Goal: Task Accomplishment & Management: Manage account settings

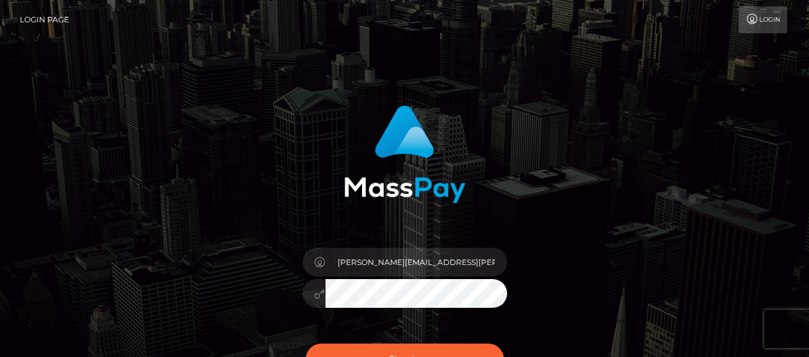
click at [447, 203] on img at bounding box center [405, 155] width 122 height 98
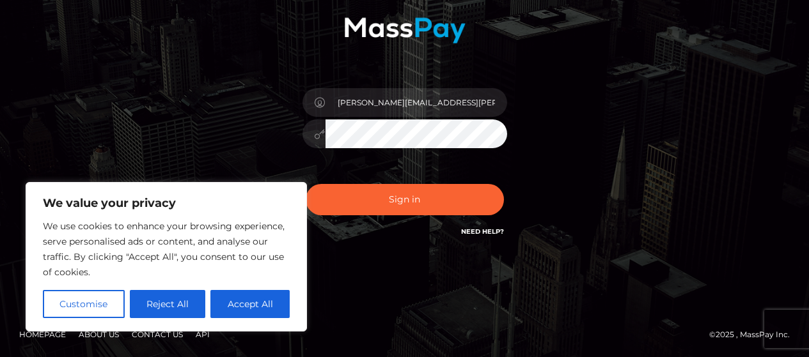
scroll to position [160, 0]
click at [173, 305] on button "Reject All" at bounding box center [168, 304] width 76 height 28
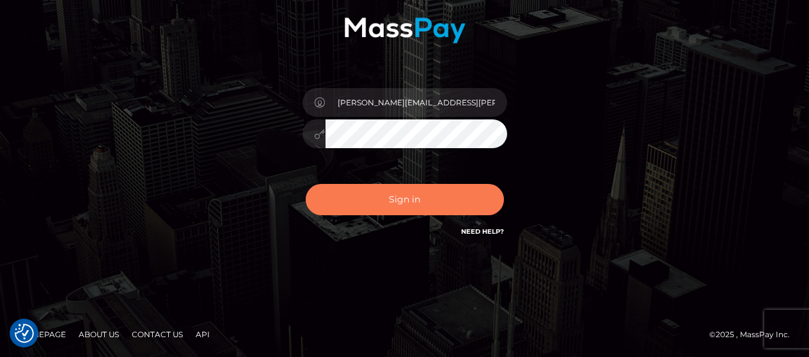
click at [448, 195] on button "Sign in" at bounding box center [405, 199] width 198 height 31
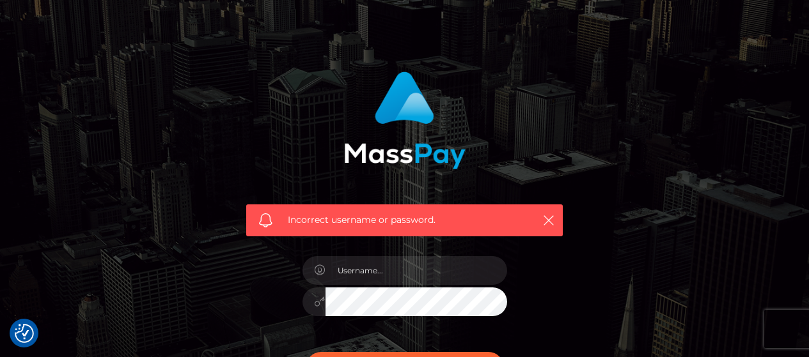
scroll to position [64, 0]
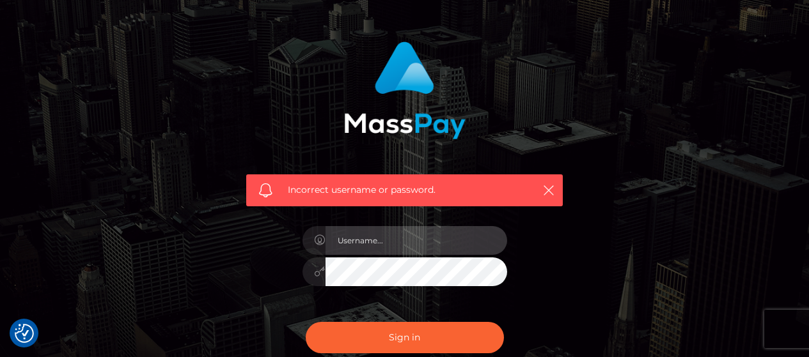
click at [442, 242] on input "text" at bounding box center [417, 240] width 182 height 29
type input "[PERSON_NAME][EMAIL_ADDRESS][PERSON_NAME][DOMAIN_NAME]"
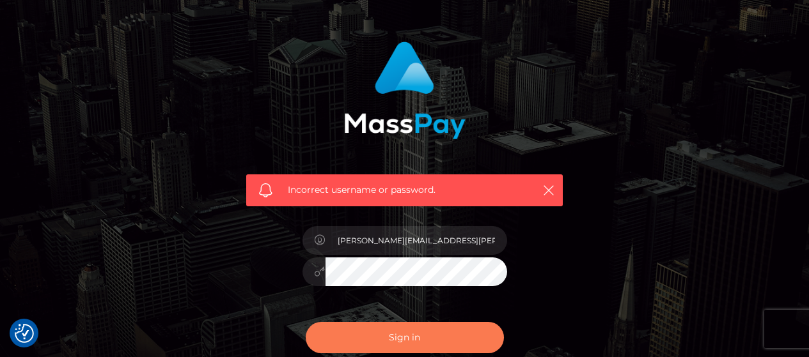
drag, startPoint x: 423, startPoint y: 338, endPoint x: 530, endPoint y: 257, distance: 134.7
click at [423, 338] on button "Sign in" at bounding box center [405, 337] width 198 height 31
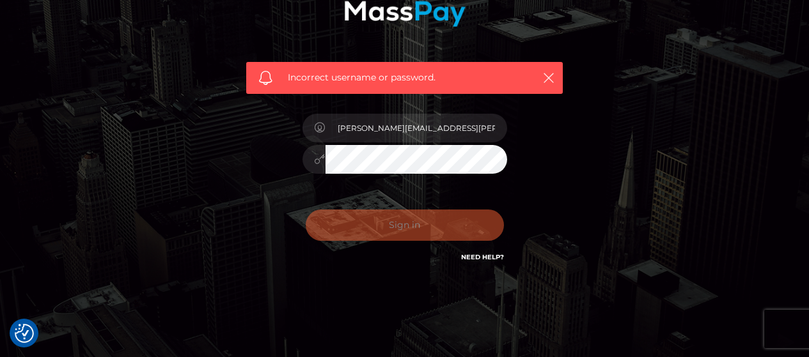
scroll to position [202, 0]
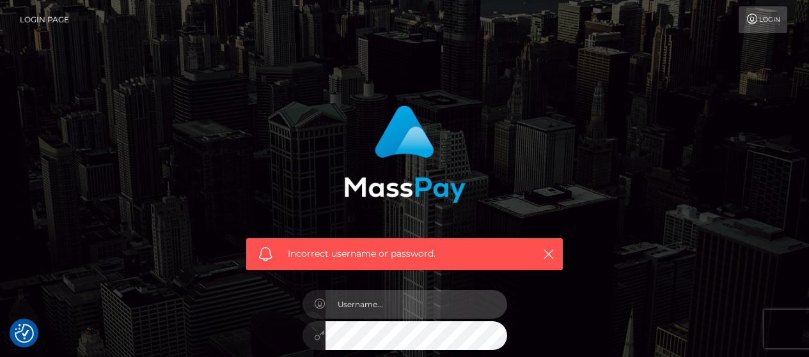
click at [398, 300] on input "text" at bounding box center [417, 304] width 182 height 29
type input "[PERSON_NAME][EMAIL_ADDRESS][PERSON_NAME][DOMAIN_NAME]"
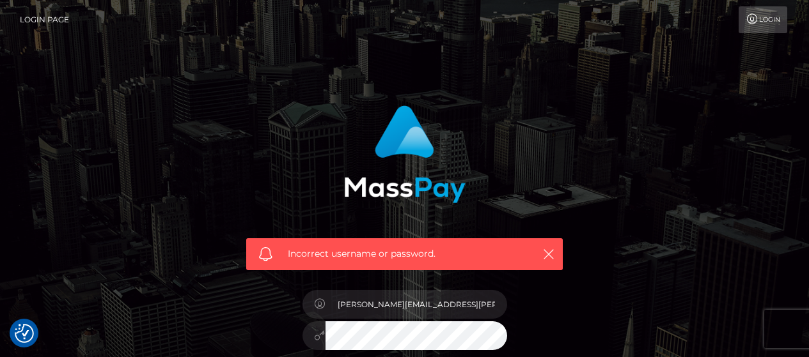
scroll to position [64, 0]
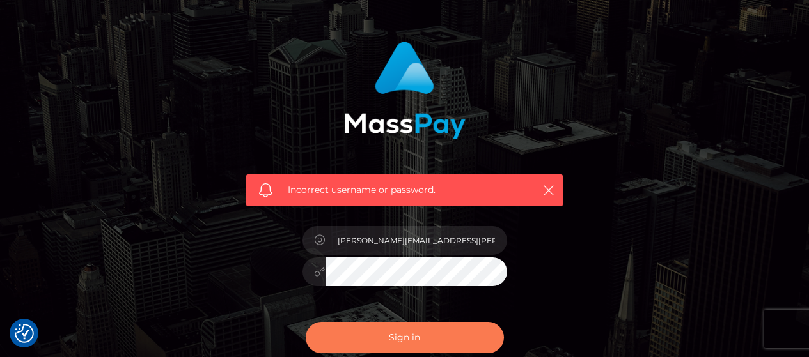
click at [420, 328] on button "Sign in" at bounding box center [405, 337] width 198 height 31
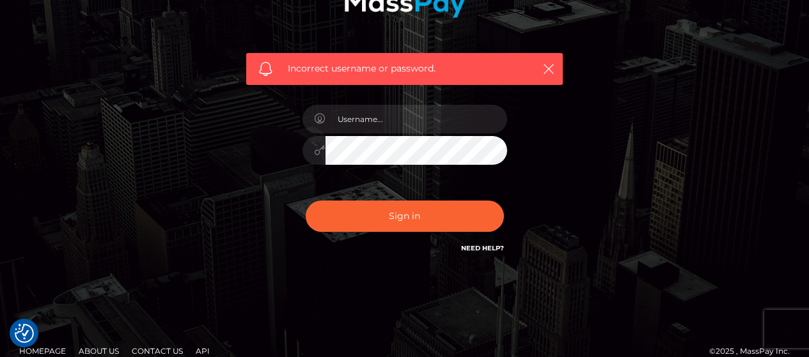
scroll to position [192, 0]
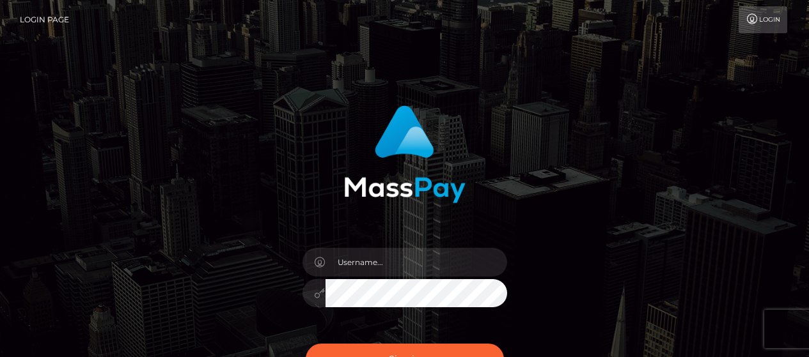
click at [437, 232] on div "Sign in" at bounding box center [405, 252] width 336 height 313
click at [393, 229] on div "Sign in" at bounding box center [405, 252] width 336 height 313
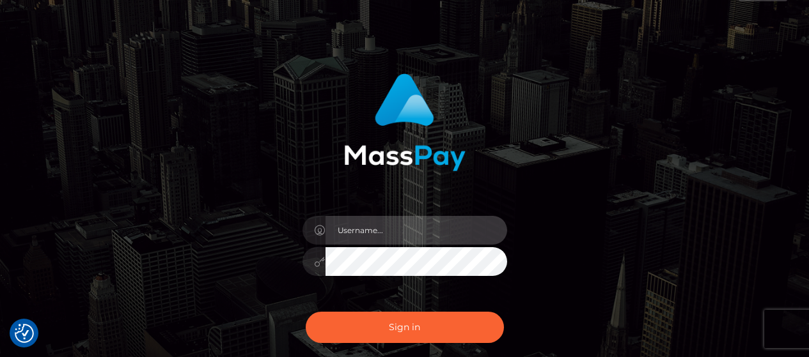
click at [475, 234] on input "text" at bounding box center [417, 230] width 182 height 29
type input "[PERSON_NAME][EMAIL_ADDRESS][PERSON_NAME][DOMAIN_NAME]"
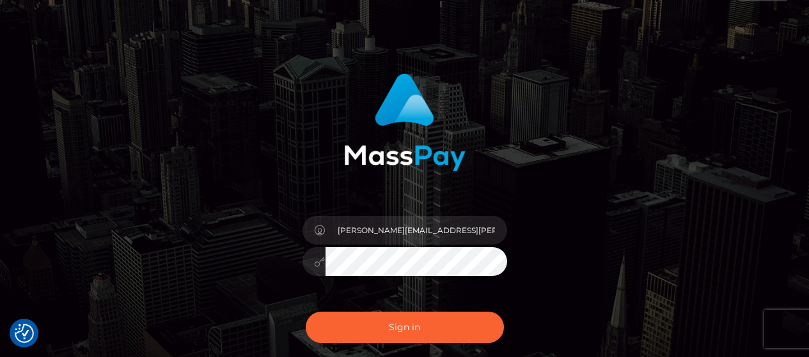
click at [318, 262] on icon at bounding box center [320, 262] width 11 height 10
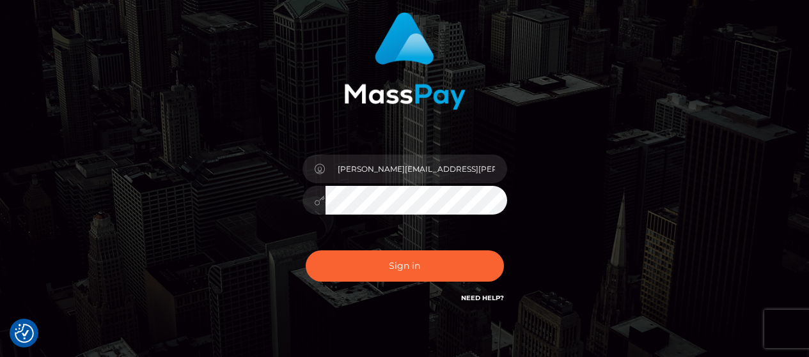
scroll to position [96, 0]
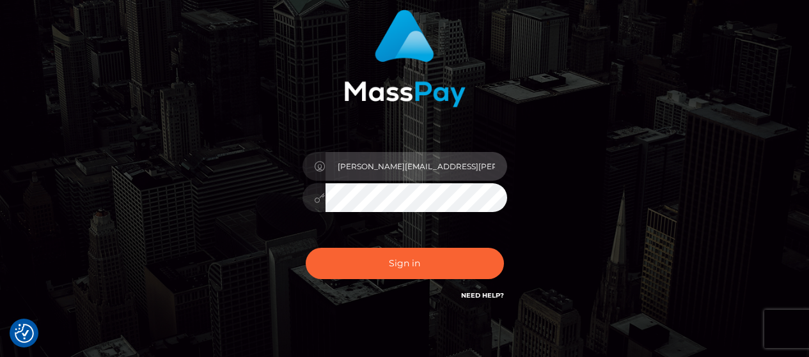
click at [496, 166] on input "[PERSON_NAME][EMAIL_ADDRESS][PERSON_NAME][DOMAIN_NAME]" at bounding box center [417, 166] width 182 height 29
click at [505, 169] on input "[PERSON_NAME][EMAIL_ADDRESS][PERSON_NAME][DOMAIN_NAME]" at bounding box center [417, 166] width 182 height 29
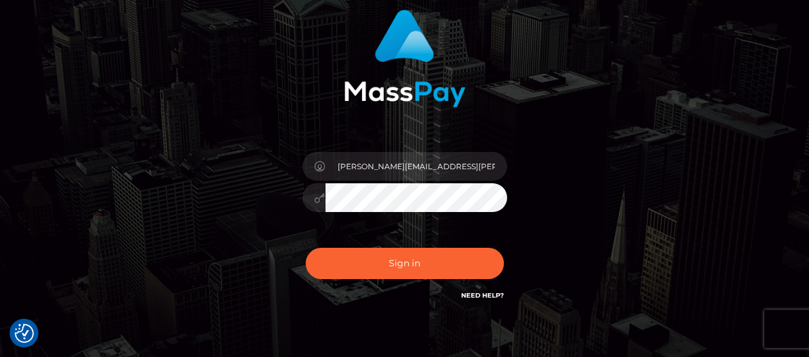
click at [464, 124] on div "kathy.perley@hotmail.ca Sign in" at bounding box center [405, 156] width 336 height 313
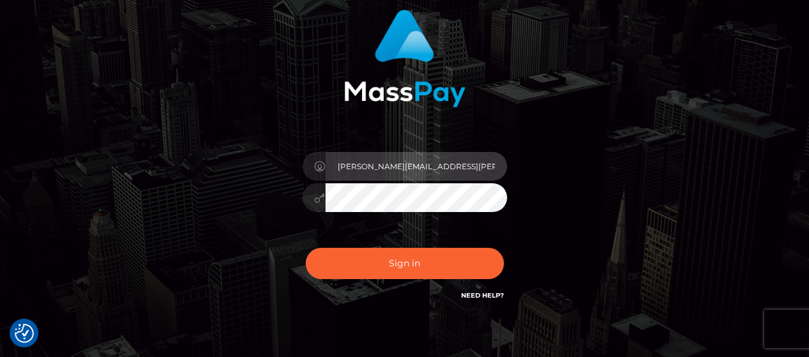
click at [492, 159] on input "[PERSON_NAME][EMAIL_ADDRESS][PERSON_NAME][DOMAIN_NAME]" at bounding box center [417, 166] width 182 height 29
click at [427, 177] on input "[PERSON_NAME][EMAIL_ADDRESS][PERSON_NAME][DOMAIN_NAME]" at bounding box center [417, 166] width 182 height 29
click at [439, 174] on input "[PERSON_NAME][EMAIL_ADDRESS][PERSON_NAME][DOMAIN_NAME]" at bounding box center [417, 166] width 182 height 29
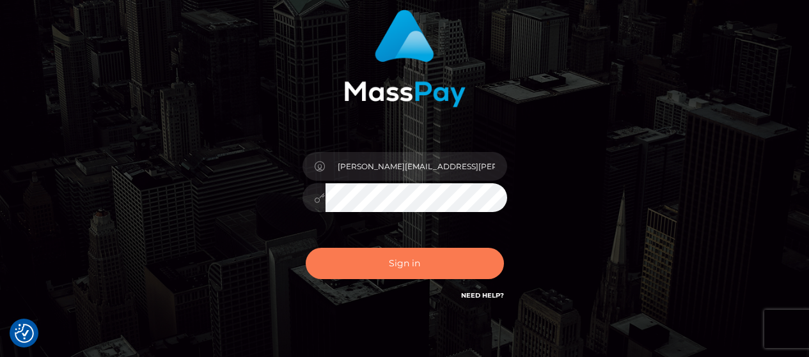
click at [446, 262] on button "Sign in" at bounding box center [405, 263] width 198 height 31
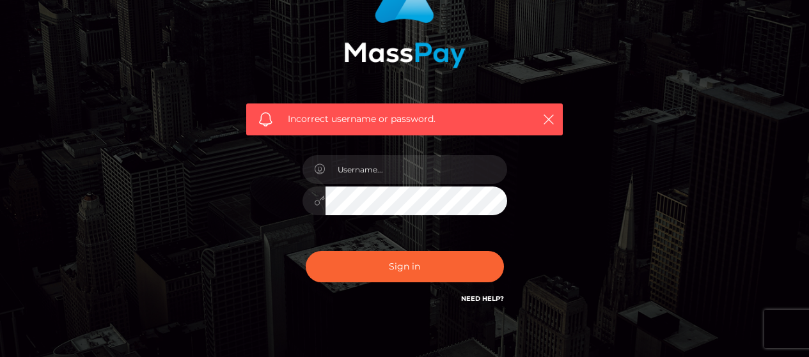
scroll to position [192, 0]
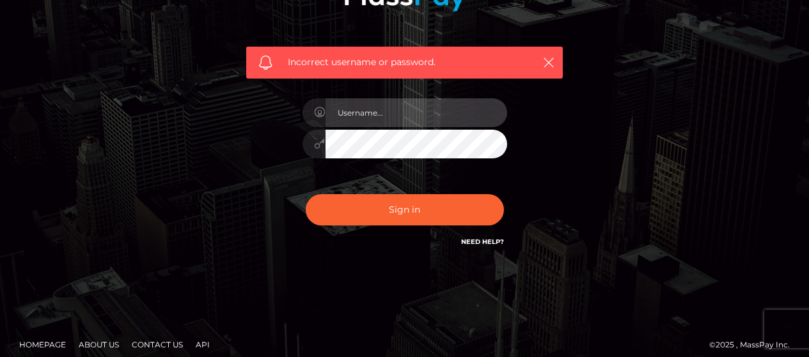
click at [402, 111] on input "text" at bounding box center [417, 112] width 182 height 29
type input "kathy.perley@hotmail.ca"
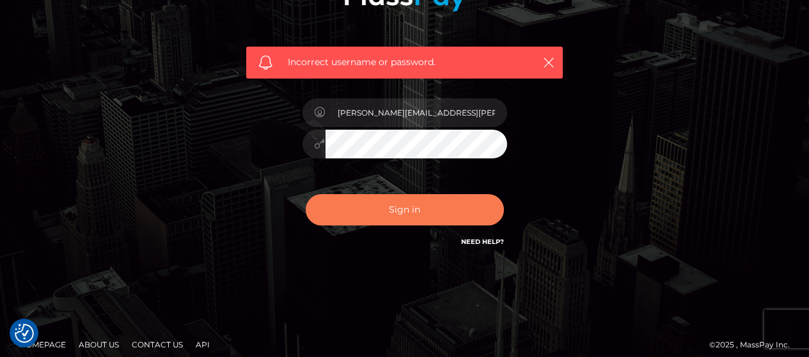
click at [439, 208] on button "Sign in" at bounding box center [405, 209] width 198 height 31
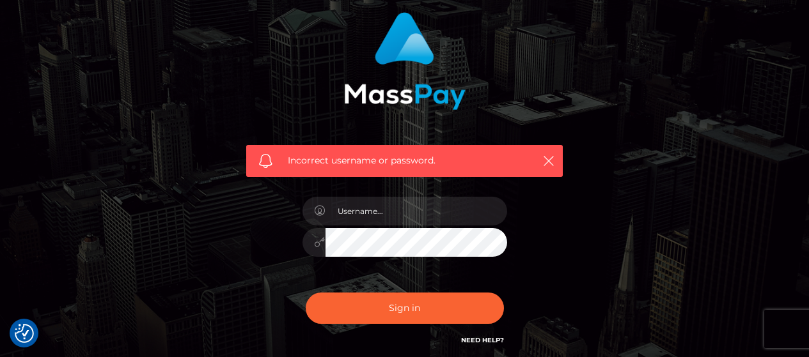
scroll to position [128, 0]
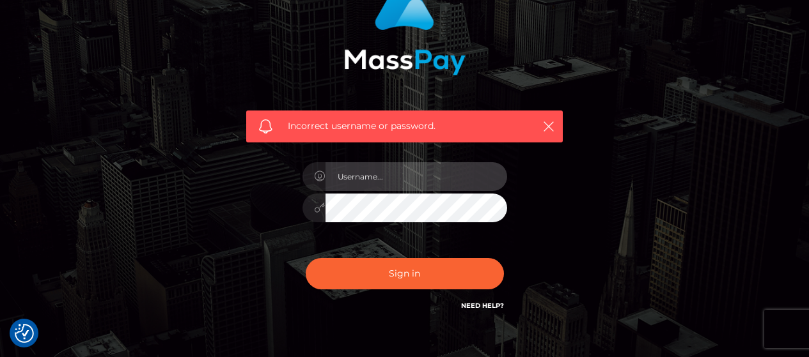
click at [425, 177] on input "text" at bounding box center [417, 176] width 182 height 29
type input "[PERSON_NAME][EMAIL_ADDRESS][PERSON_NAME][DOMAIN_NAME]"
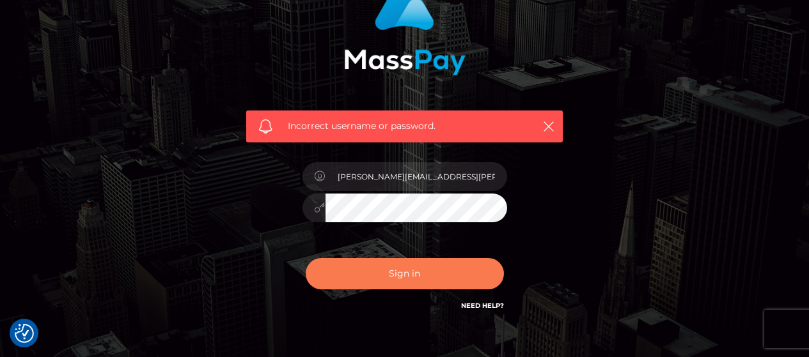
click at [360, 276] on button "Sign in" at bounding box center [405, 273] width 198 height 31
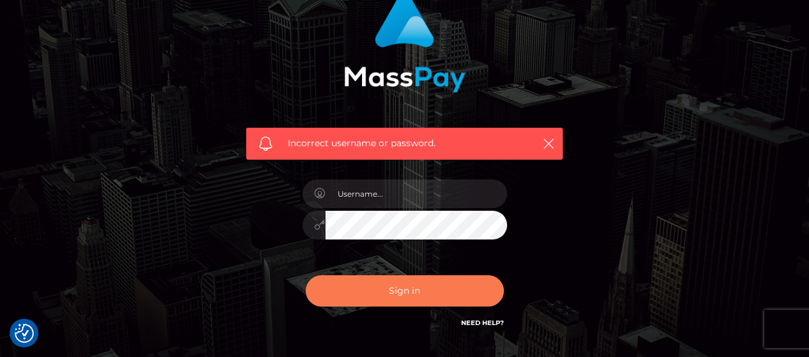
scroll to position [128, 0]
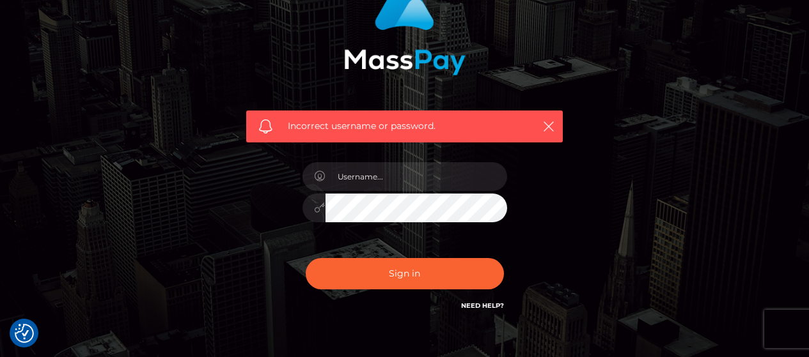
click at [471, 310] on link "Need Help?" at bounding box center [482, 306] width 43 height 8
click at [473, 306] on link "Need Help?" at bounding box center [482, 306] width 43 height 8
